Goal: Check status: Check status

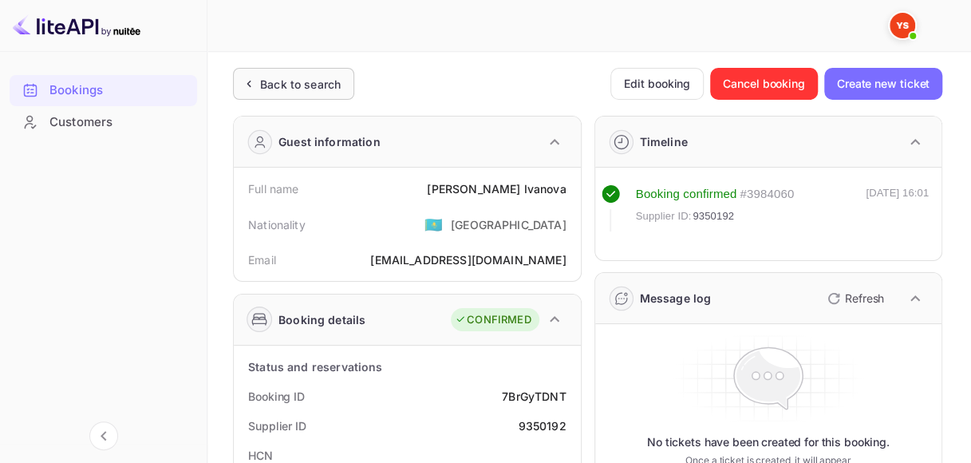
click at [309, 76] on div "Back to search" at bounding box center [300, 84] width 81 height 17
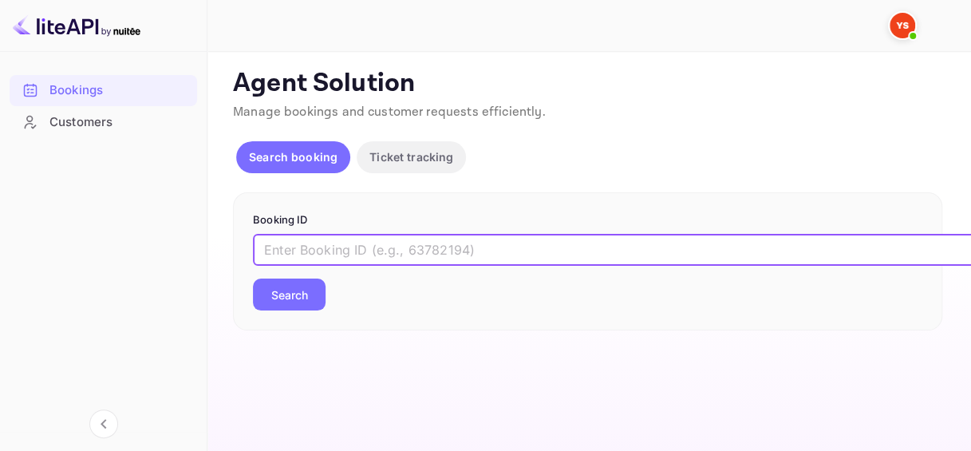
click at [312, 249] on input "text" at bounding box center [652, 250] width 798 height 32
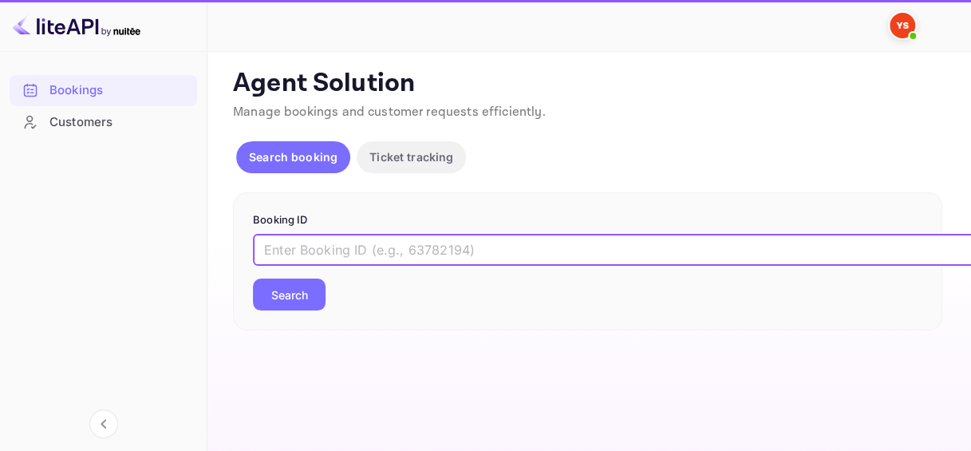
paste input "9367780"
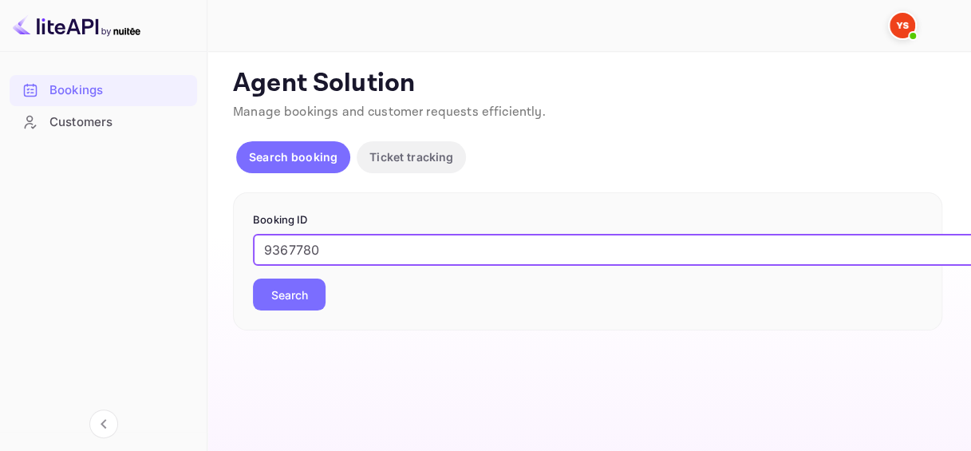
type input "9367780"
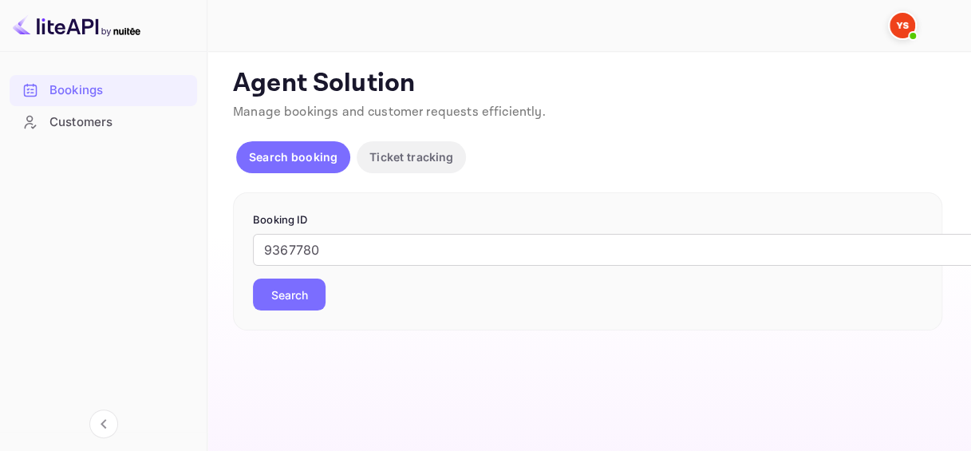
click at [289, 303] on button "Search" at bounding box center [289, 295] width 73 height 32
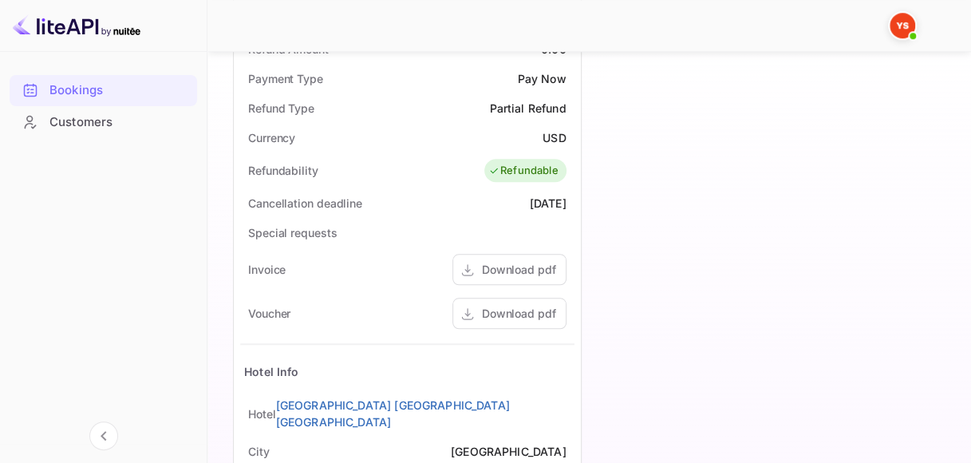
scroll to position [639, 0]
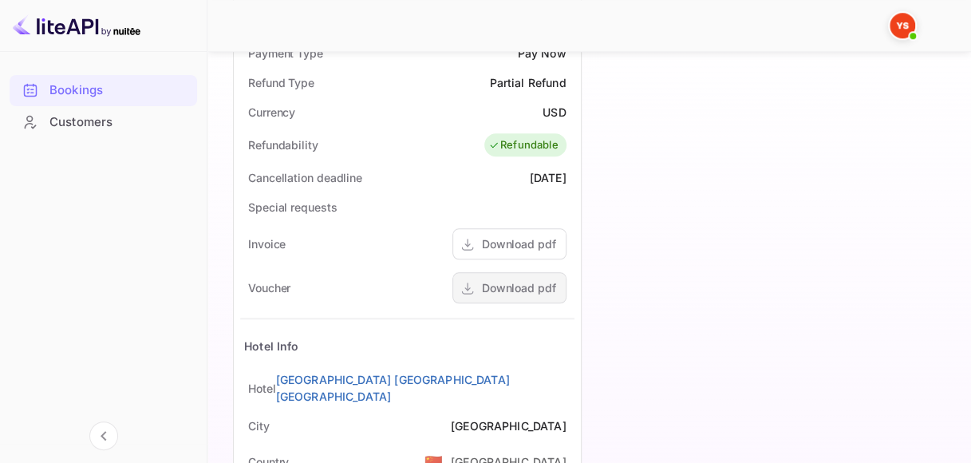
click at [526, 287] on div "Download pdf" at bounding box center [519, 287] width 74 height 17
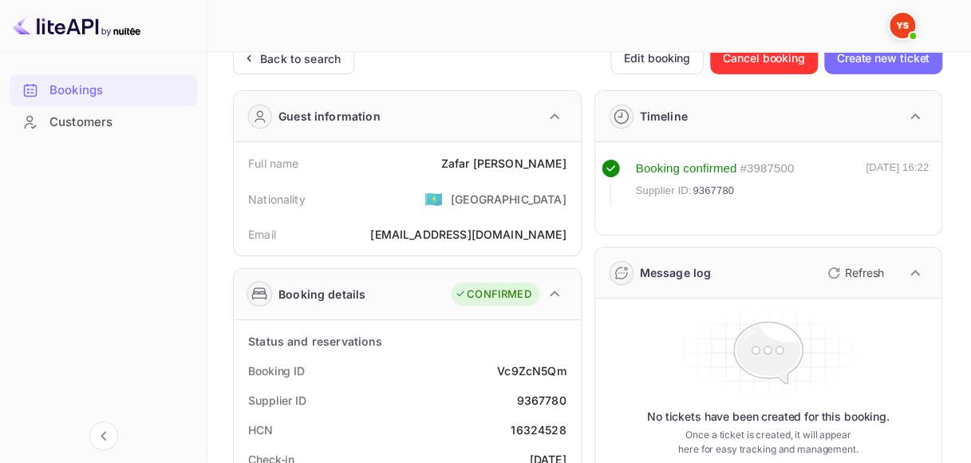
scroll to position [0, 0]
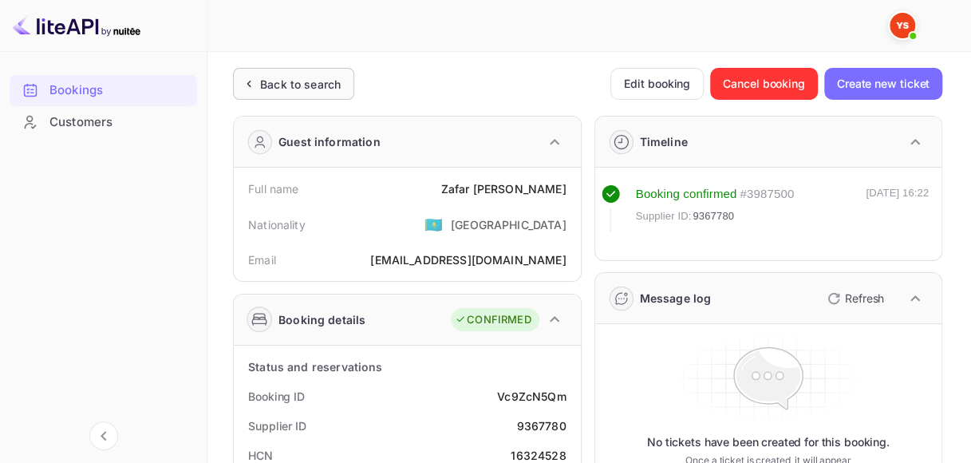
click at [312, 84] on div "Back to search" at bounding box center [300, 84] width 81 height 17
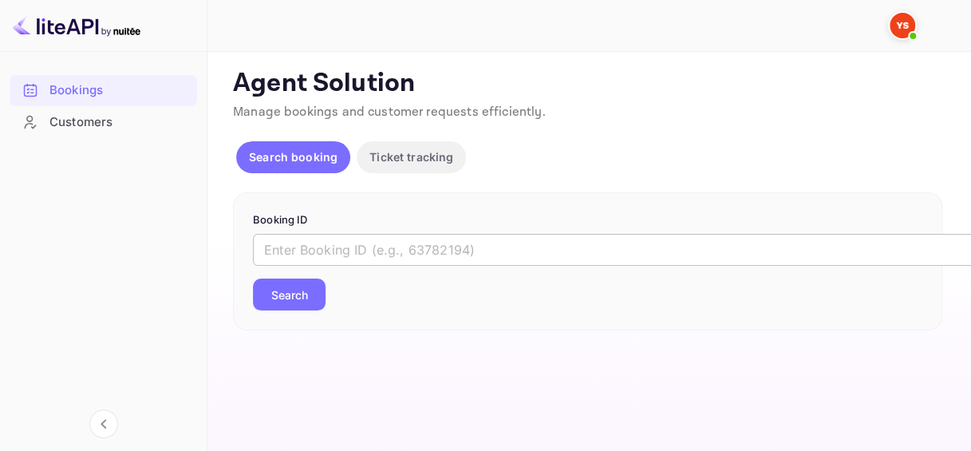
click at [342, 235] on input "text" at bounding box center [652, 250] width 798 height 32
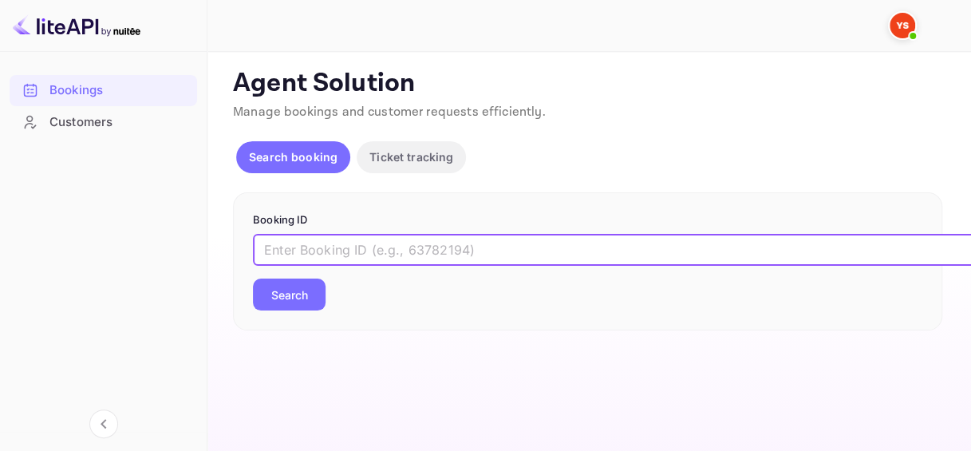
paste input "9367677"
type input "9367677"
click at [298, 307] on button "Search" at bounding box center [289, 295] width 73 height 32
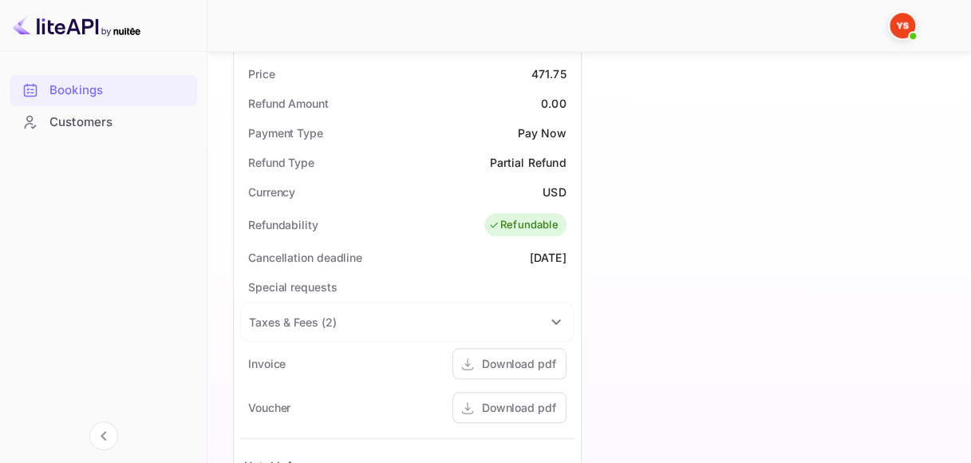
scroll to position [718, 0]
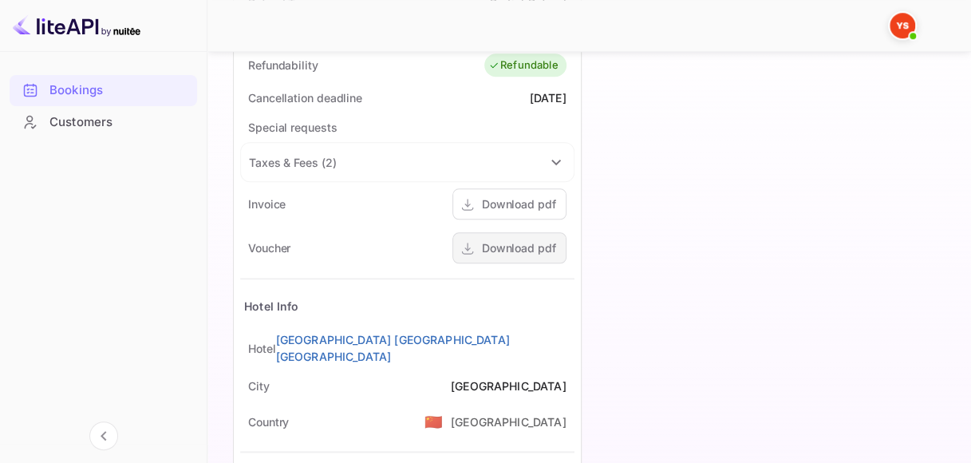
click at [510, 253] on div "Download pdf" at bounding box center [519, 247] width 74 height 17
